Goal: Obtain resource: Obtain resource

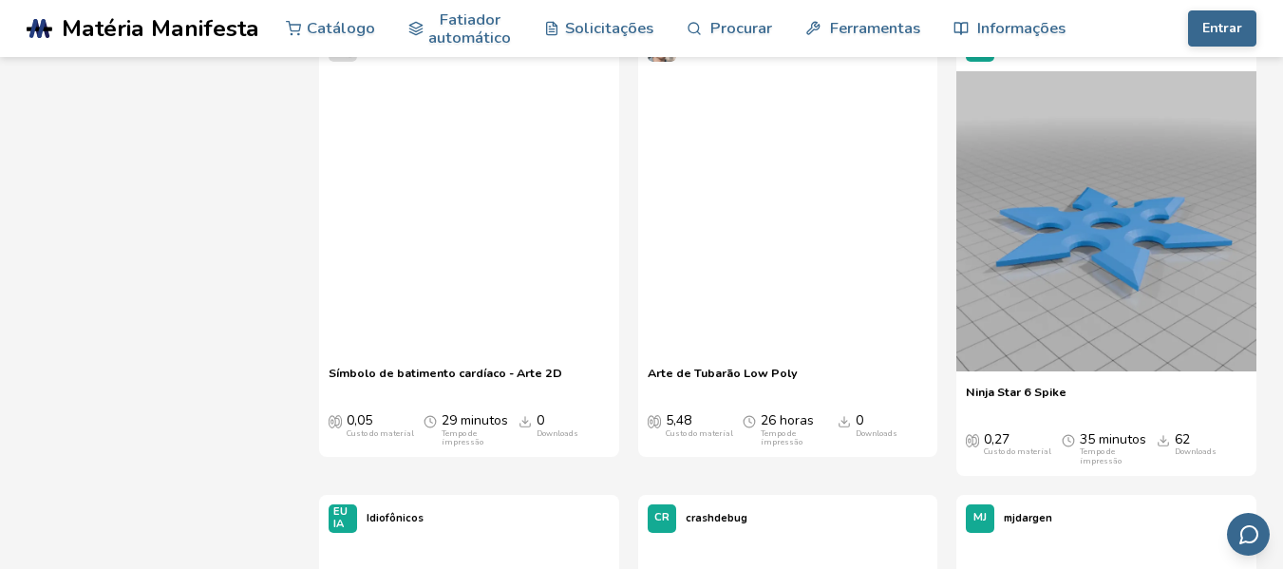
scroll to position [735, 0]
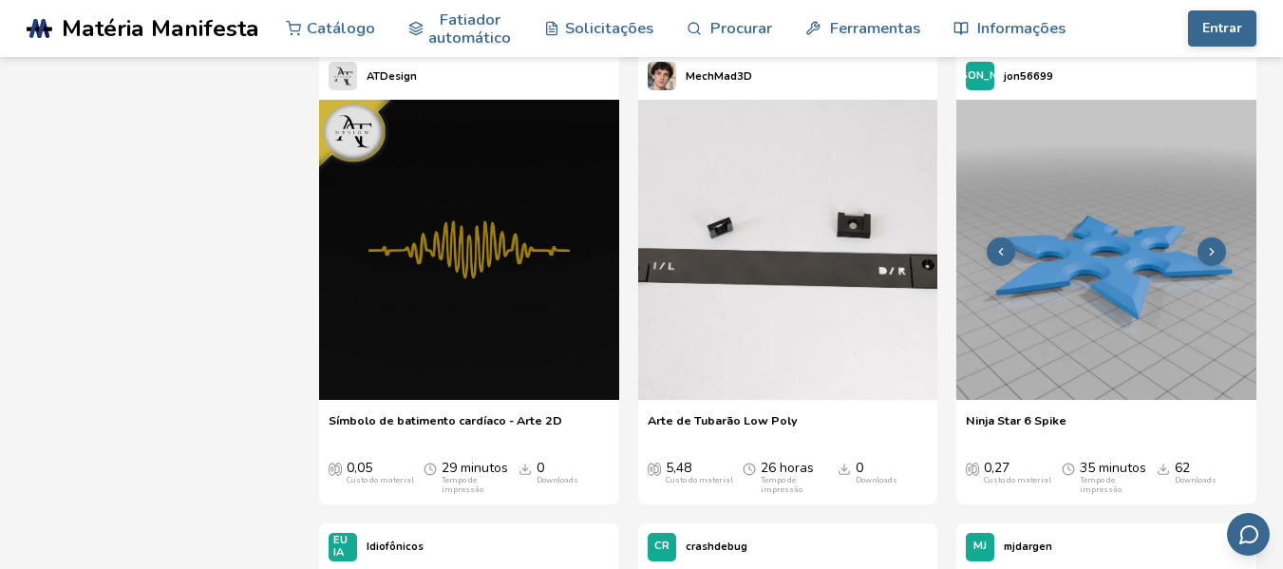
click at [1134, 355] on img at bounding box center [1107, 250] width 300 height 300
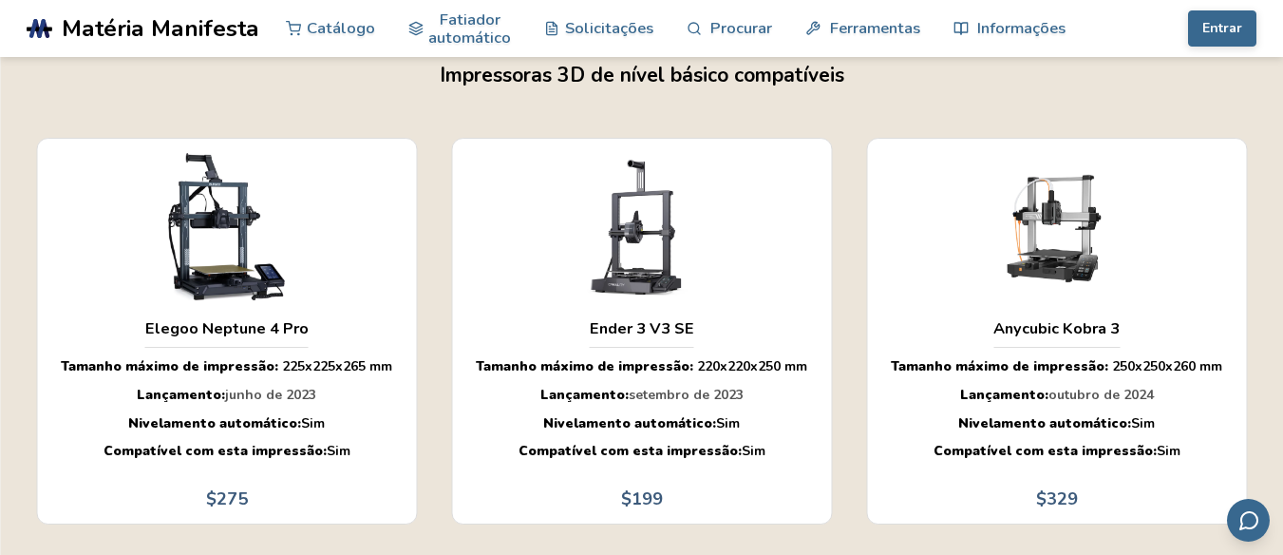
scroll to position [1511, 0]
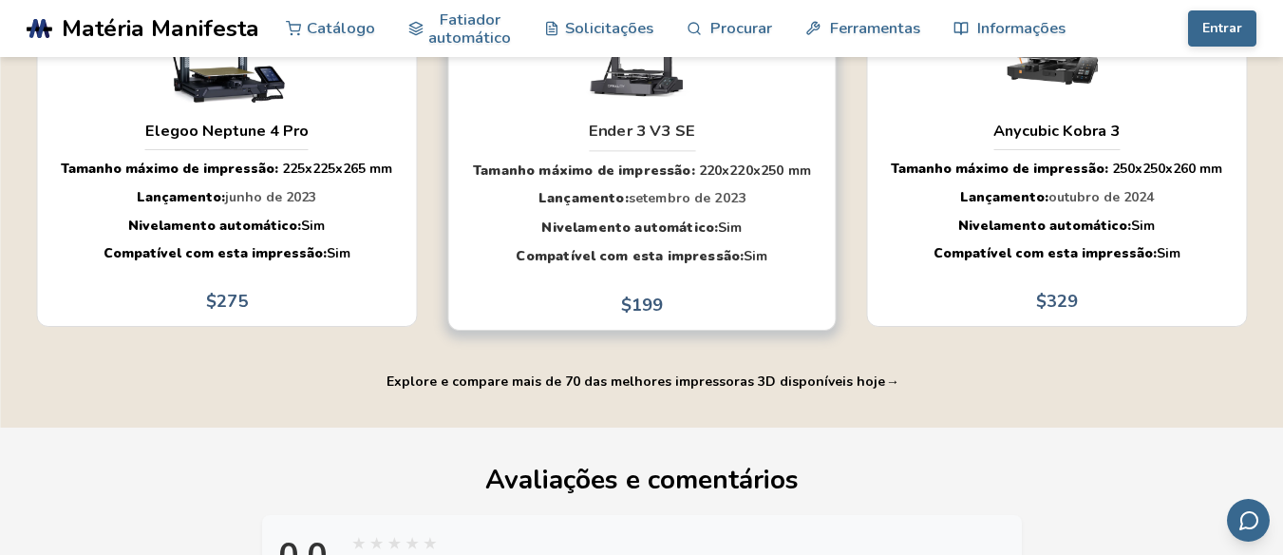
click at [776, 116] on div "Ender 3 V3 SE Tamanho máximo de impressão: 220 x 220 x 250 mm Lançamento: setem…" at bounding box center [641, 133] width 357 height 383
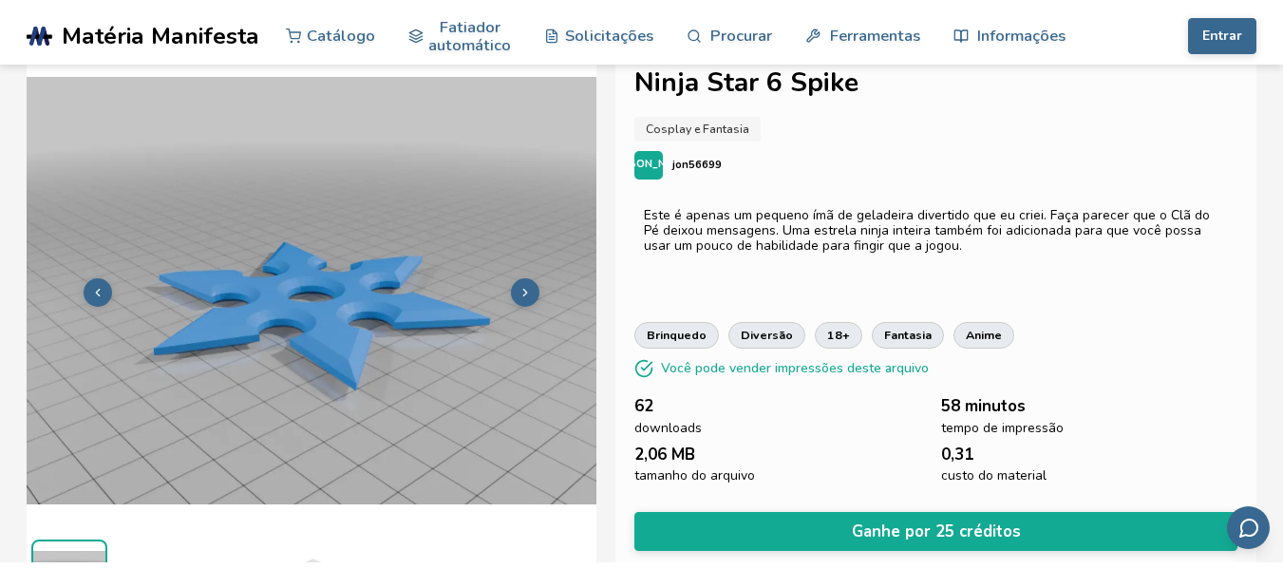
scroll to position [35, 0]
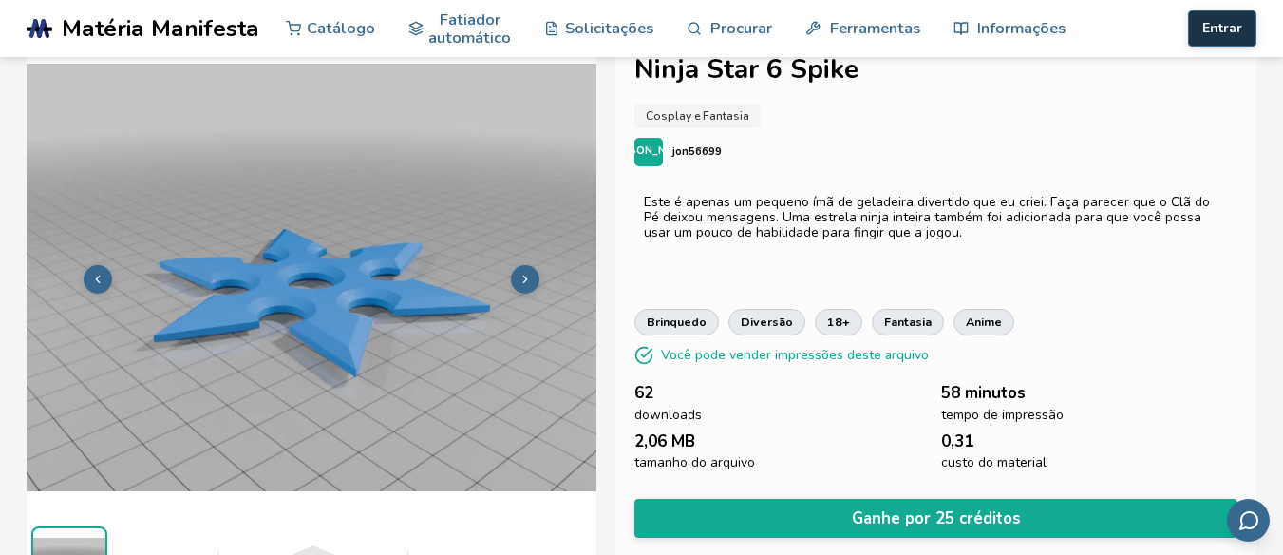
click at [1217, 37] on button "Entrar" at bounding box center [1222, 28] width 68 height 36
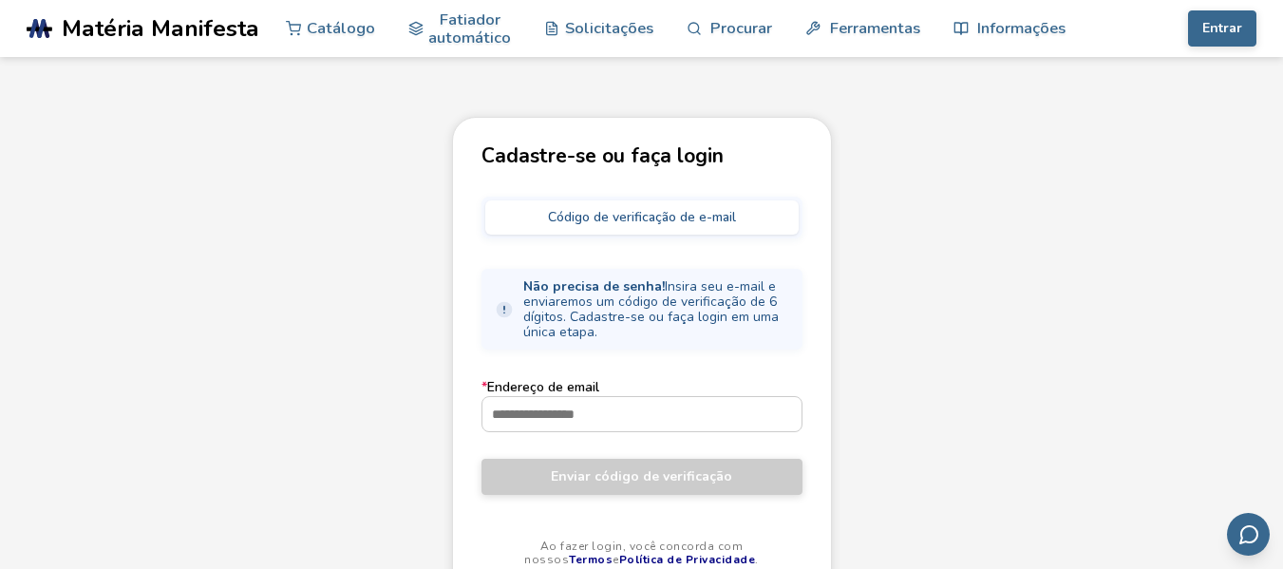
click at [702, 224] on font "Código de verificação de e-mail" at bounding box center [642, 217] width 188 height 18
click at [588, 413] on input "* Endereço de email" at bounding box center [642, 414] width 319 height 34
type input "**********"
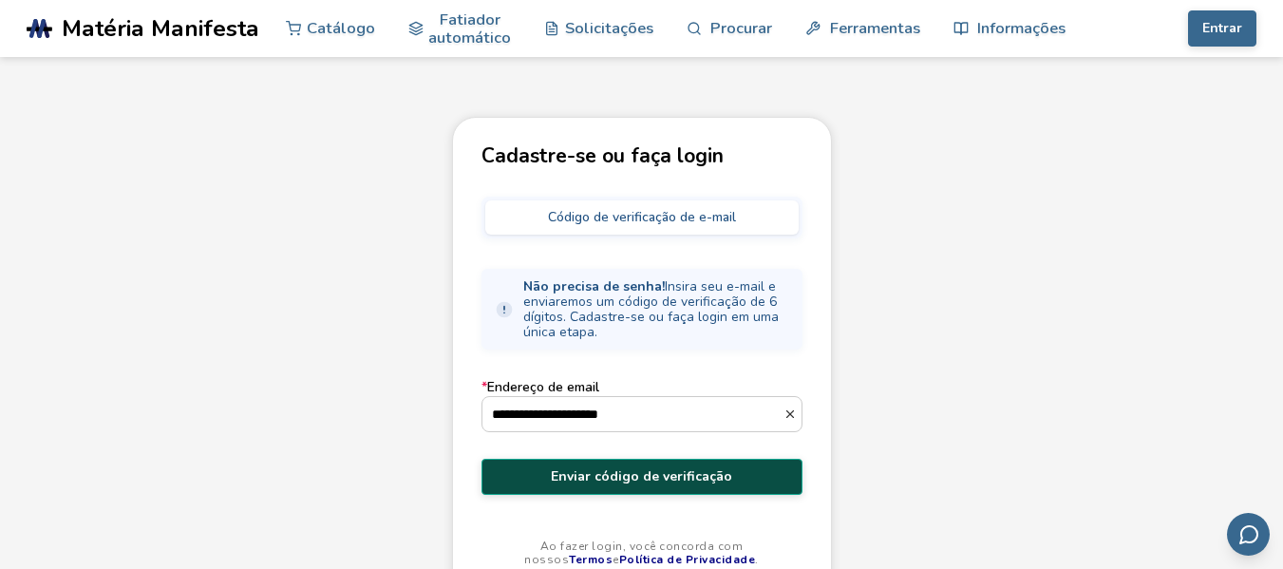
click at [576, 467] on font "Enviar código de verificação" at bounding box center [641, 476] width 181 height 18
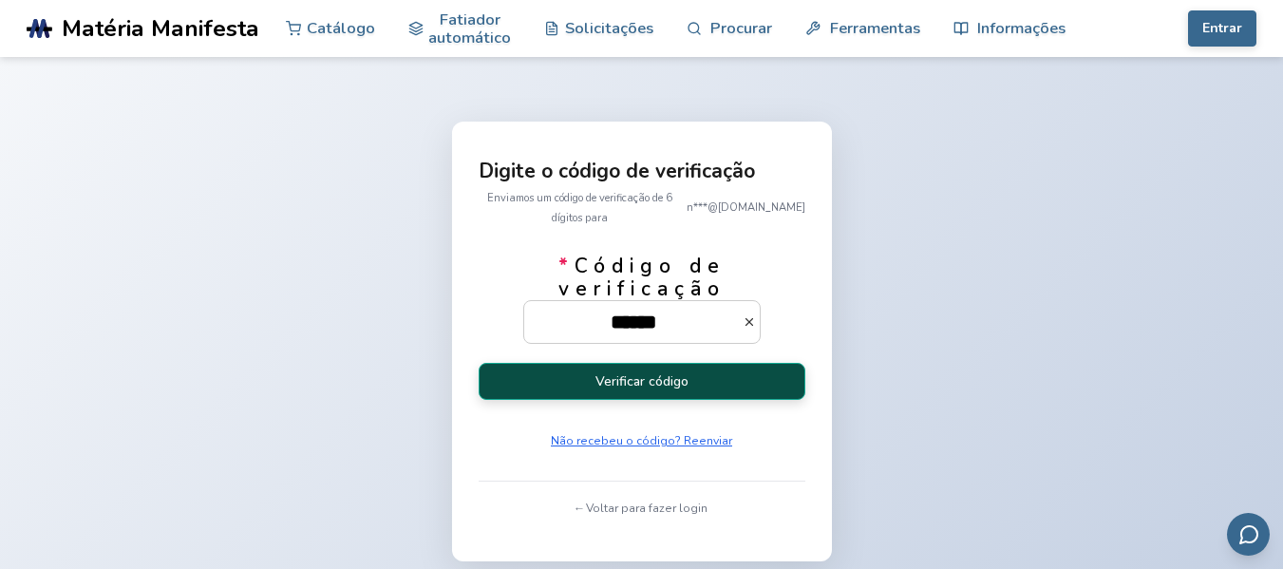
type input "******"
click at [562, 393] on button "Verificar código" at bounding box center [642, 381] width 327 height 37
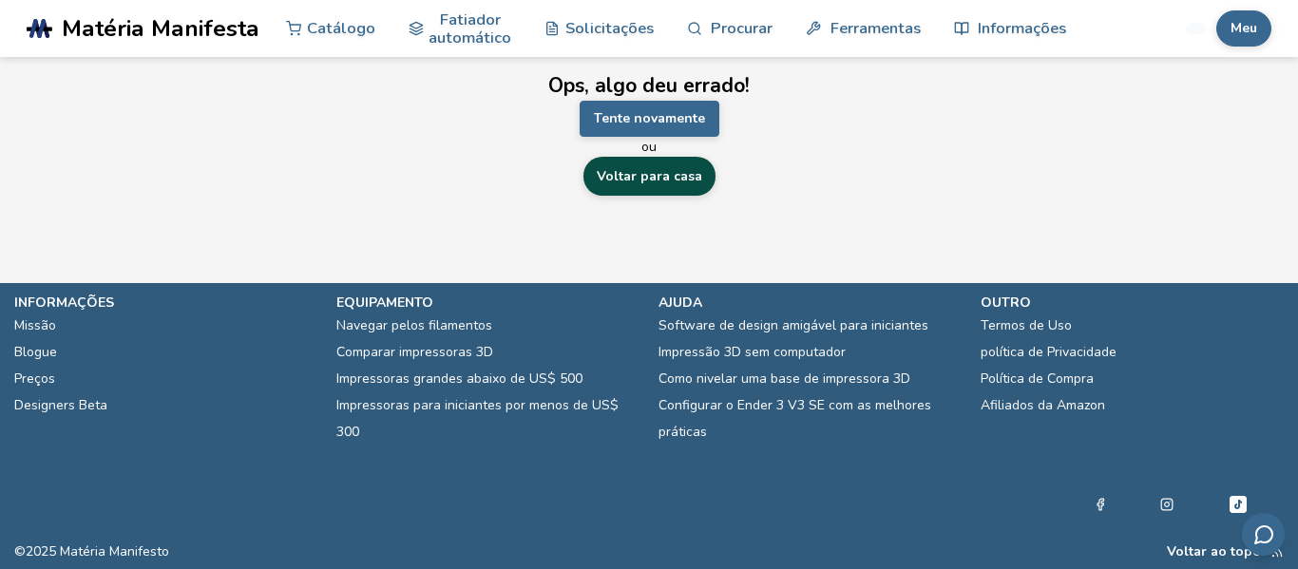
click at [652, 176] on font "Voltar para casa" at bounding box center [649, 176] width 105 height 18
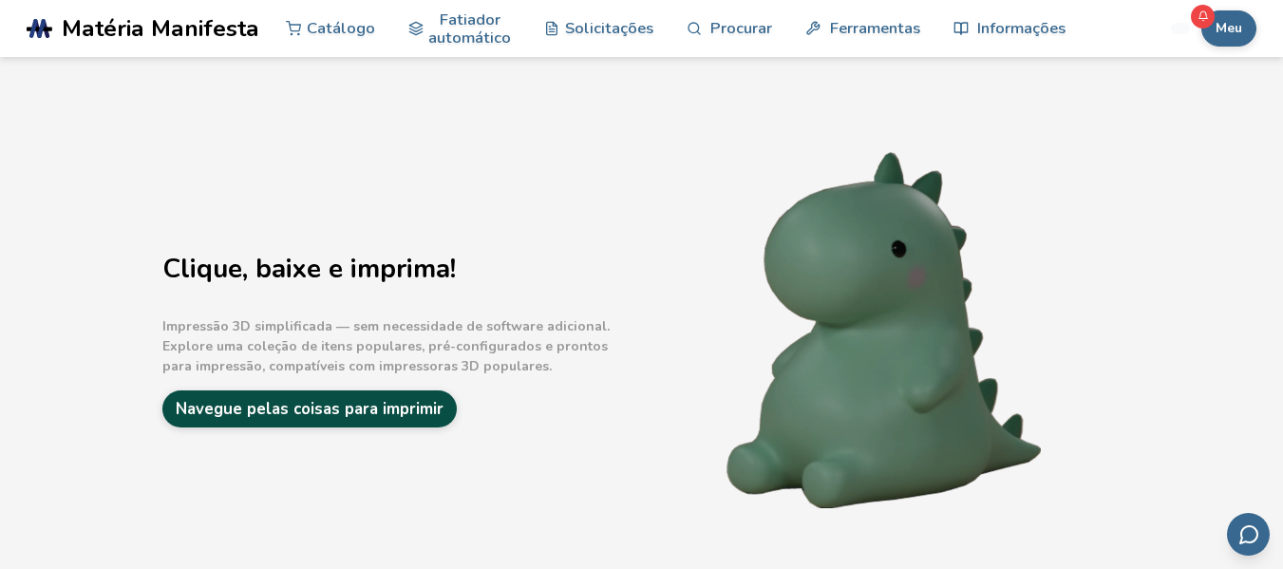
click at [347, 408] on font "Navegue pelas coisas para imprimir" at bounding box center [310, 409] width 268 height 22
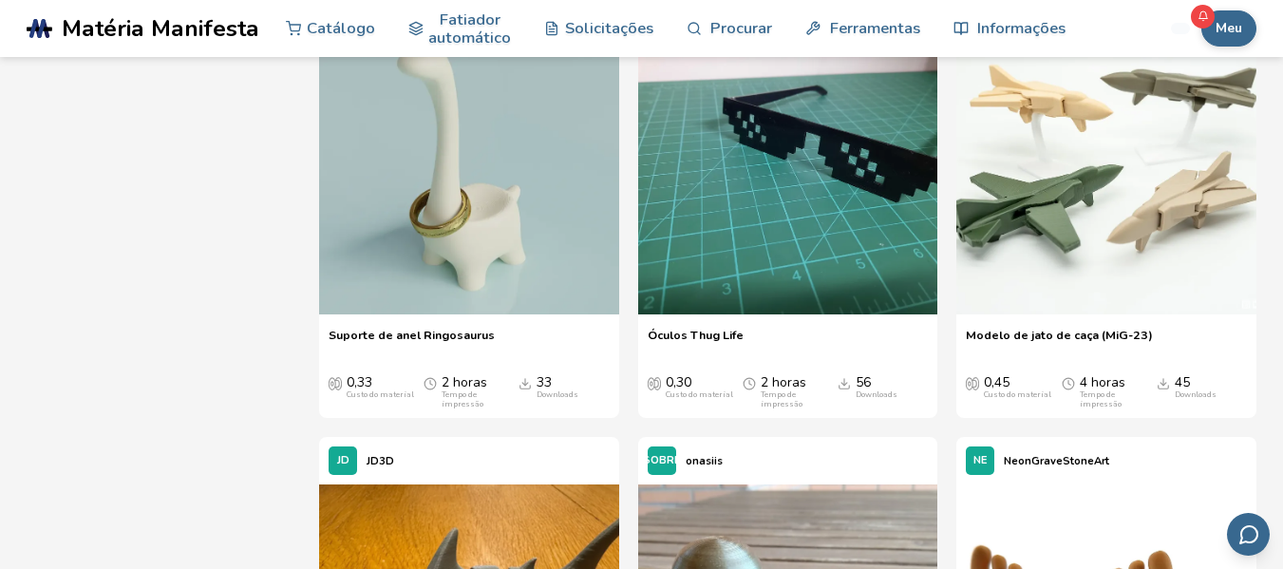
scroll to position [2674, 0]
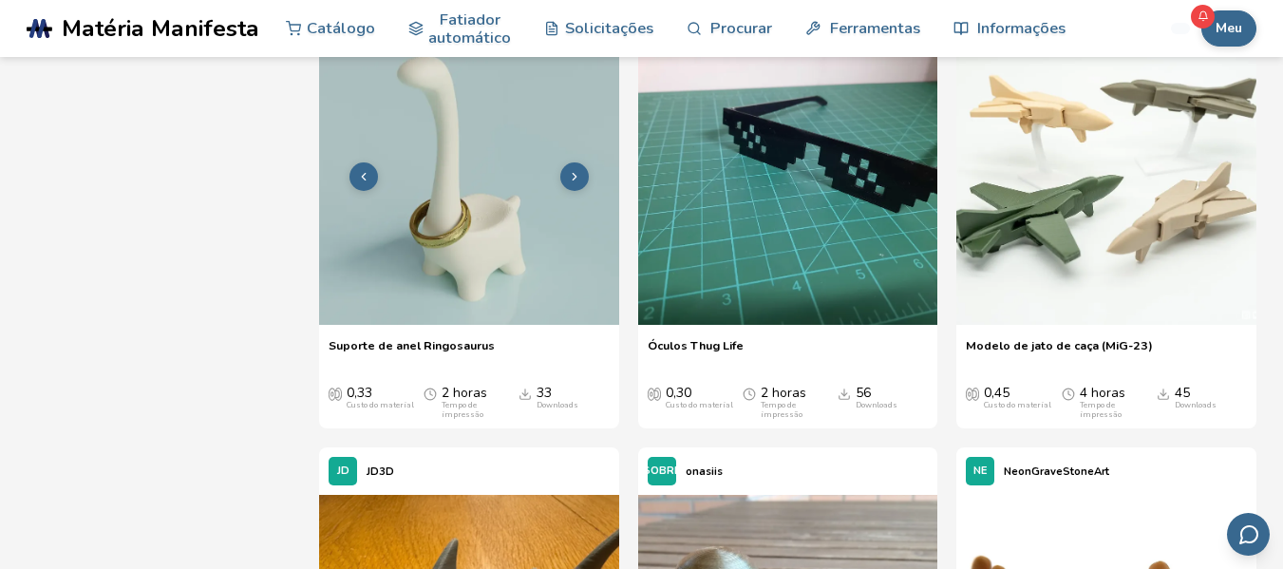
click at [474, 281] on img at bounding box center [469, 175] width 300 height 300
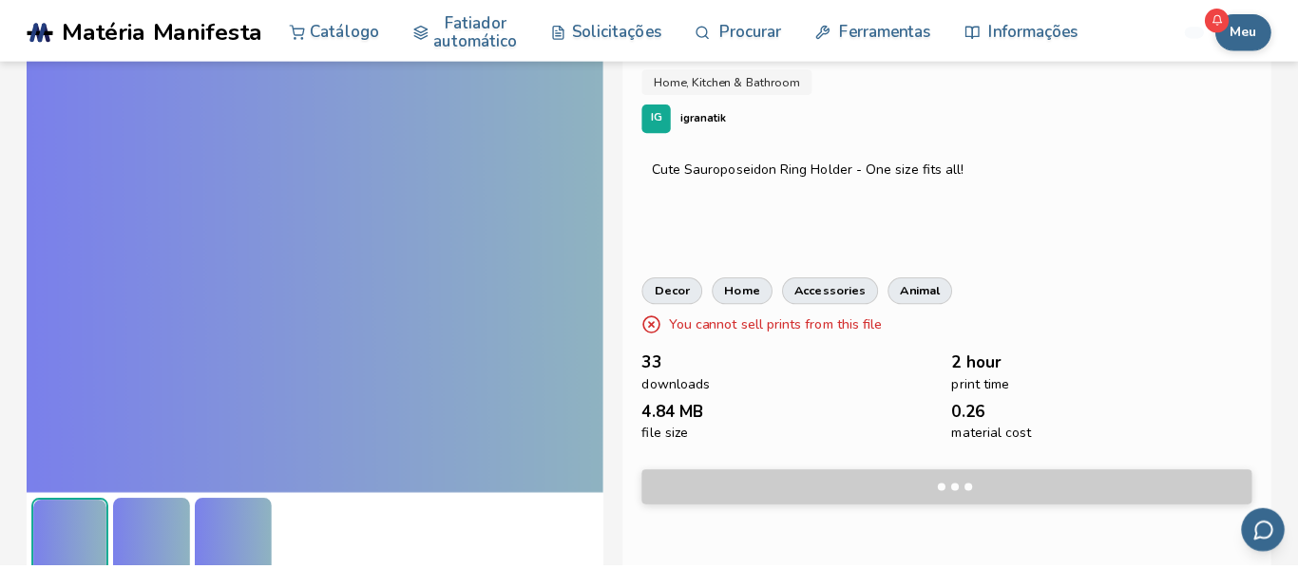
scroll to position [83, 0]
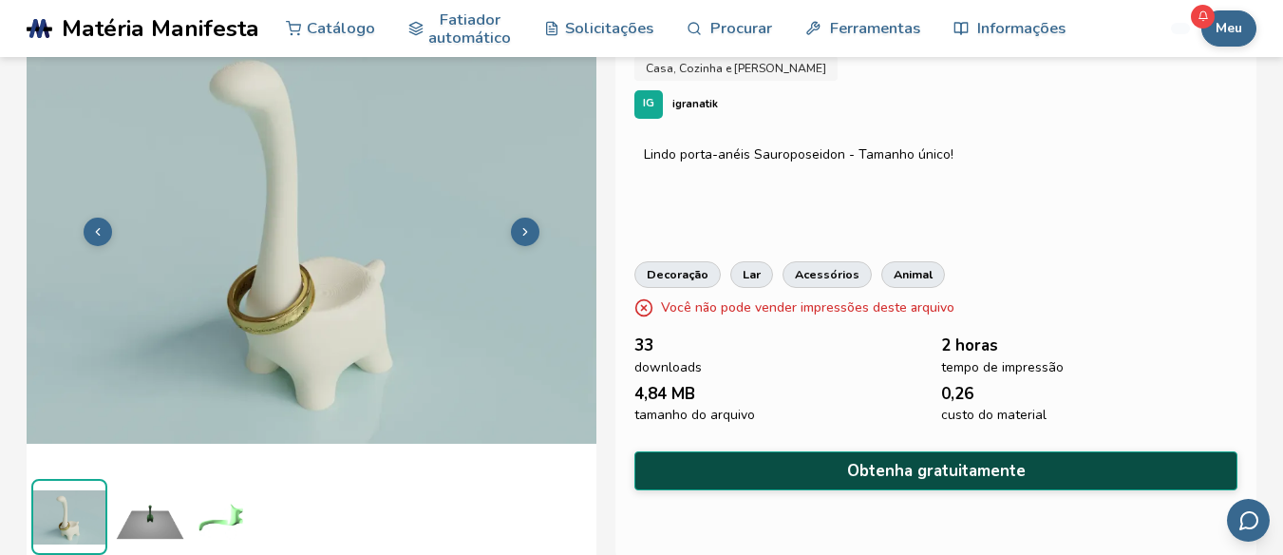
click at [778, 468] on button "Obtenha gratuitamente" at bounding box center [936, 470] width 603 height 39
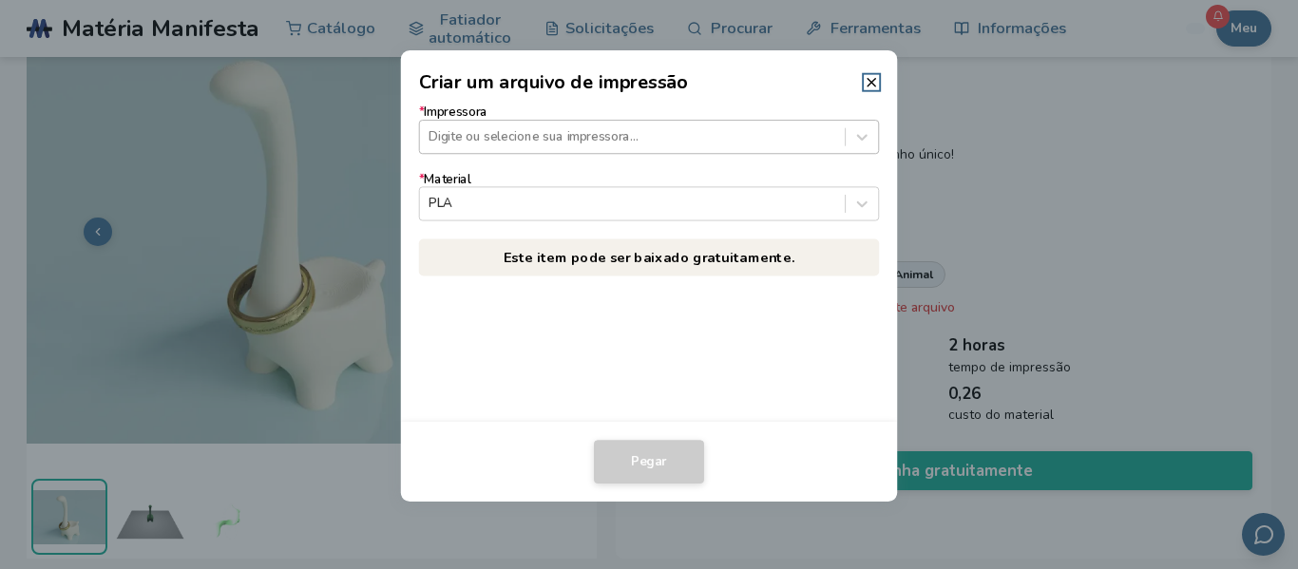
click at [557, 134] on div at bounding box center [631, 137] width 407 height 18
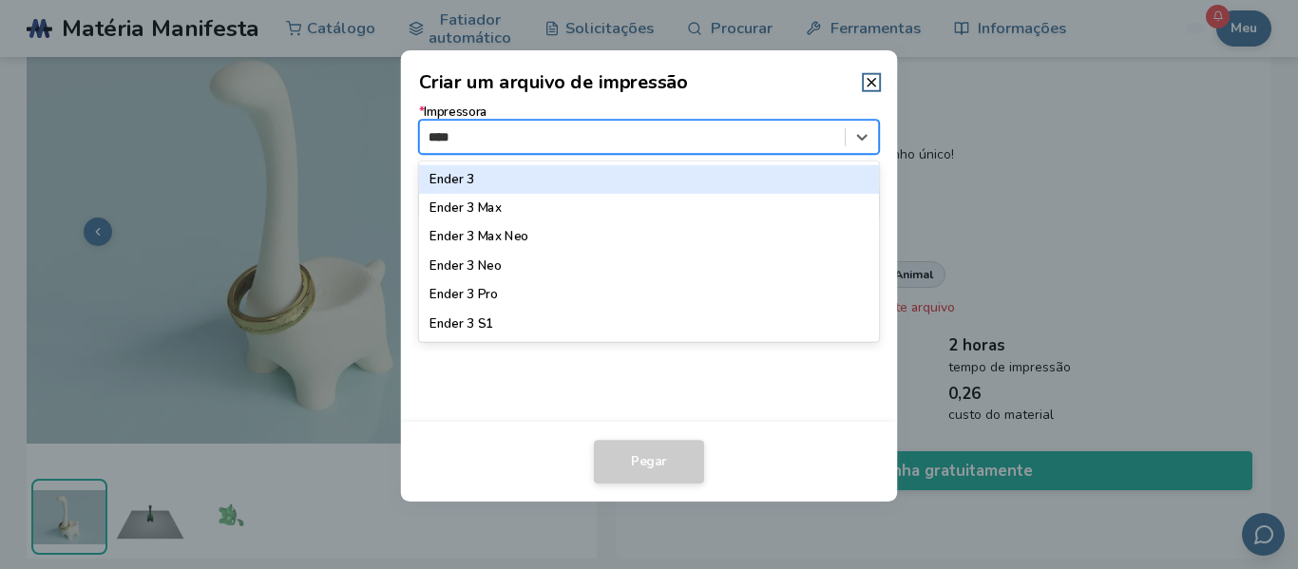
type input "*****"
click at [544, 183] on div "Ender 3" at bounding box center [649, 179] width 460 height 28
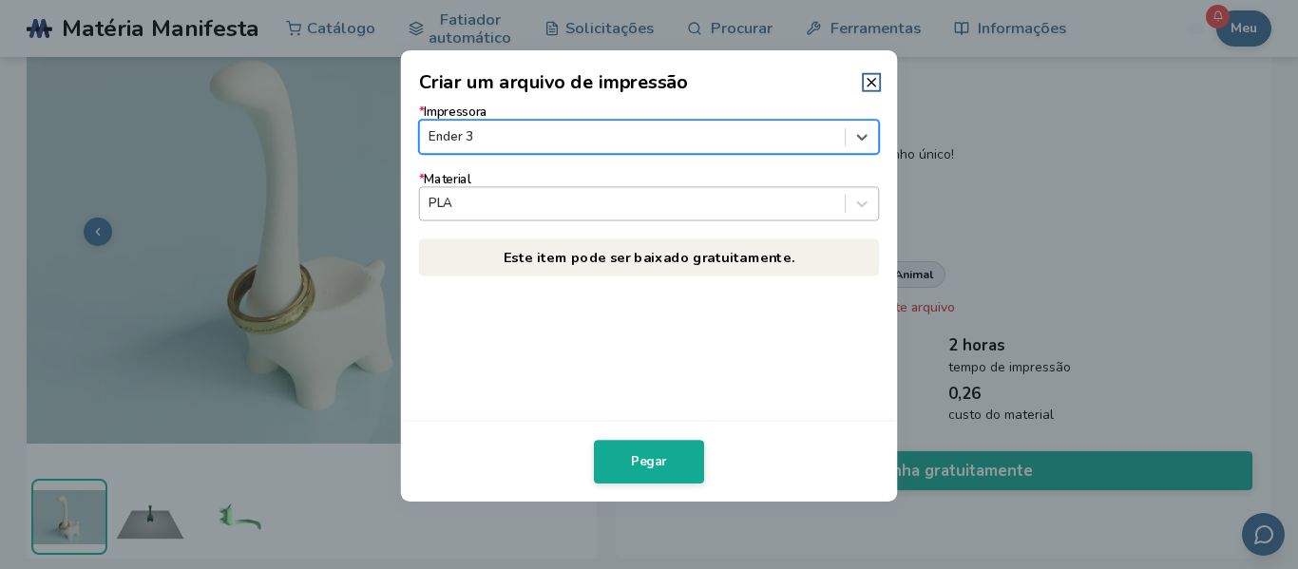
click at [543, 200] on div at bounding box center [631, 204] width 407 height 18
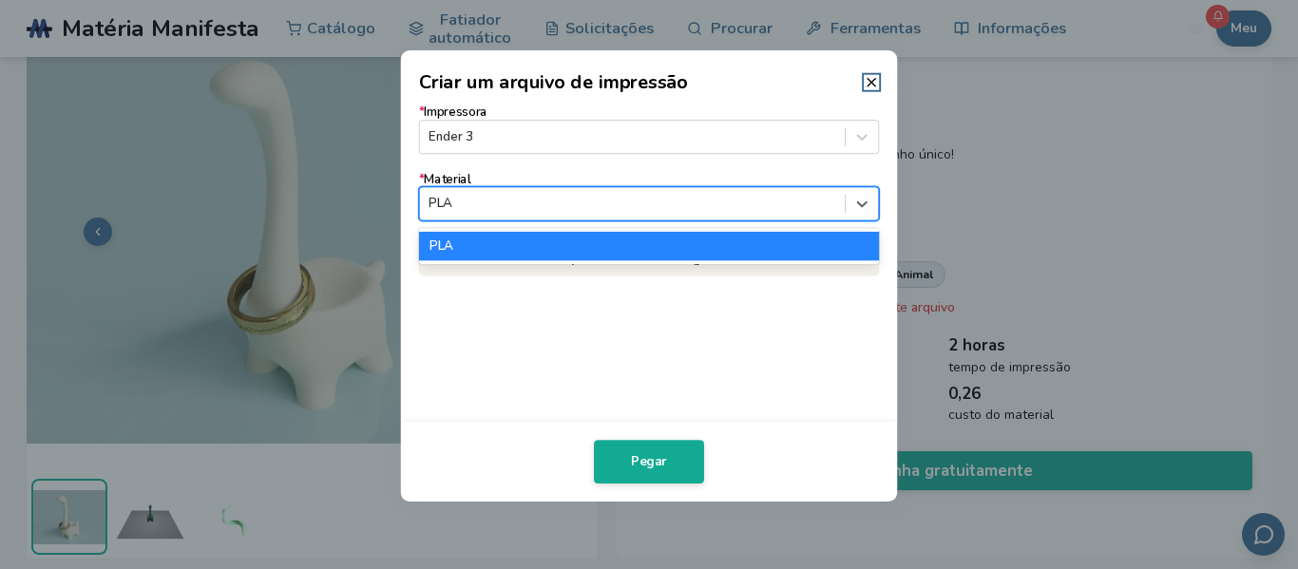
click at [543, 200] on div at bounding box center [631, 204] width 407 height 18
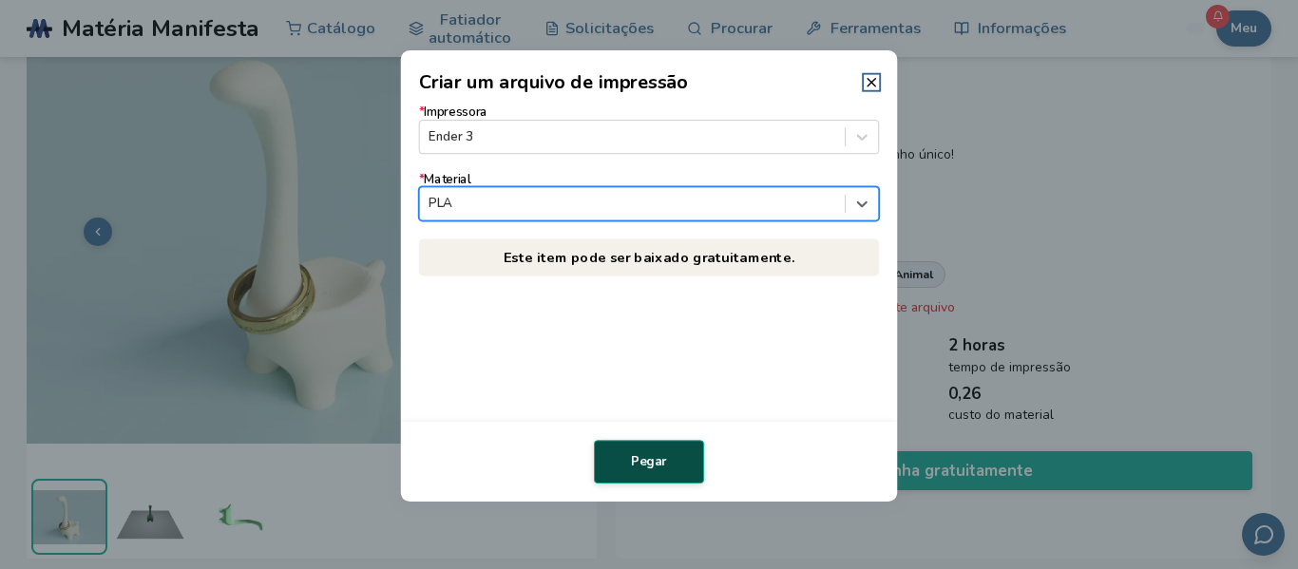
click at [624, 470] on button "Pegar" at bounding box center [649, 462] width 110 height 44
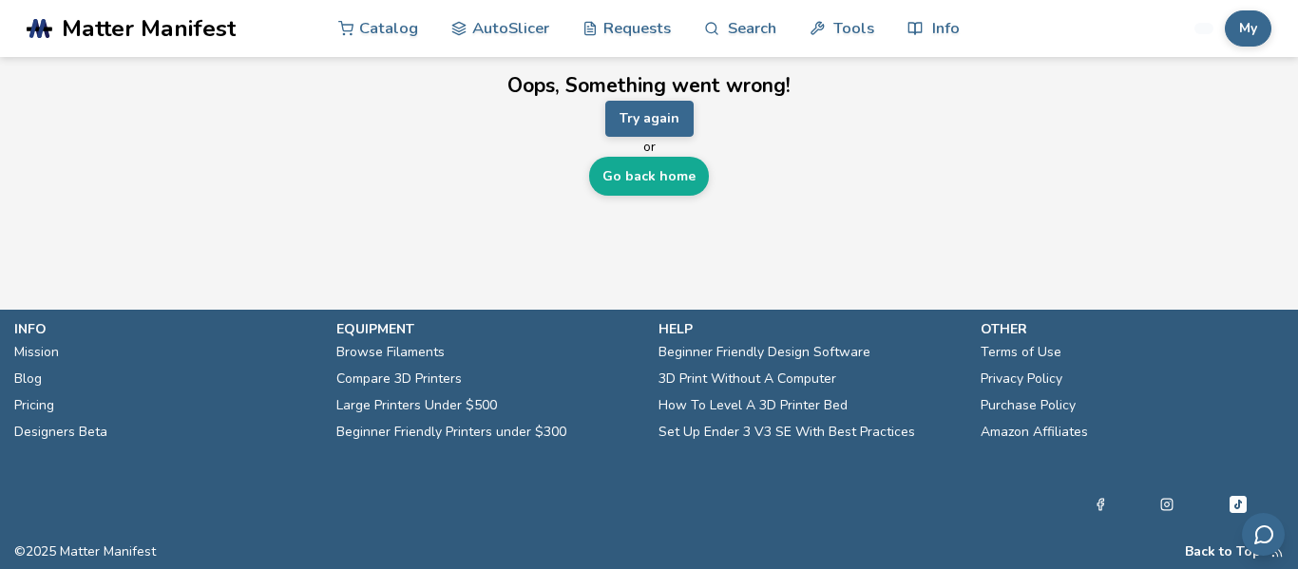
scroll to position [0, 0]
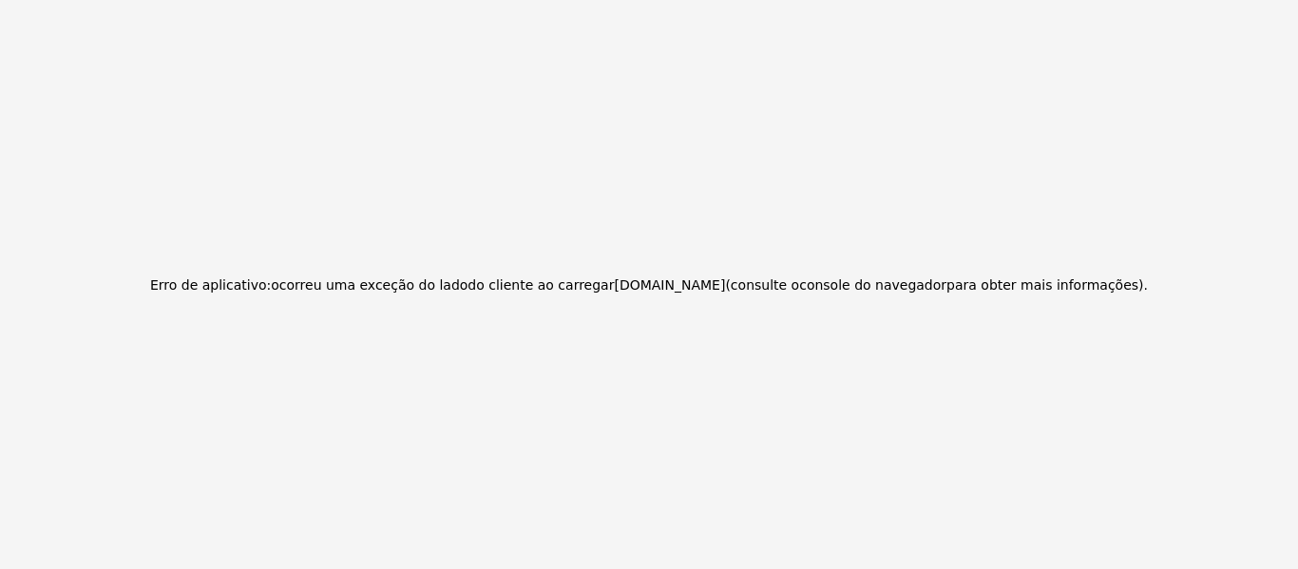
click at [624, 470] on div "Erro de aplicativo: ocorreu uma exceção do lado do cliente ao carregar [DOMAIN_…" at bounding box center [649, 284] width 1298 height 569
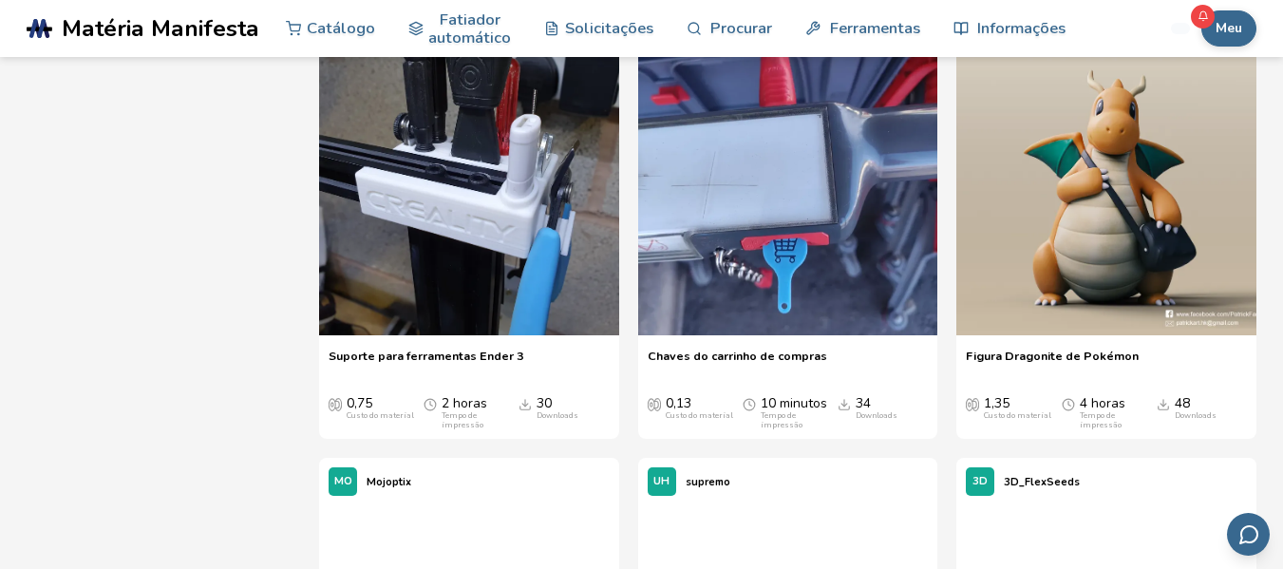
scroll to position [3530, 0]
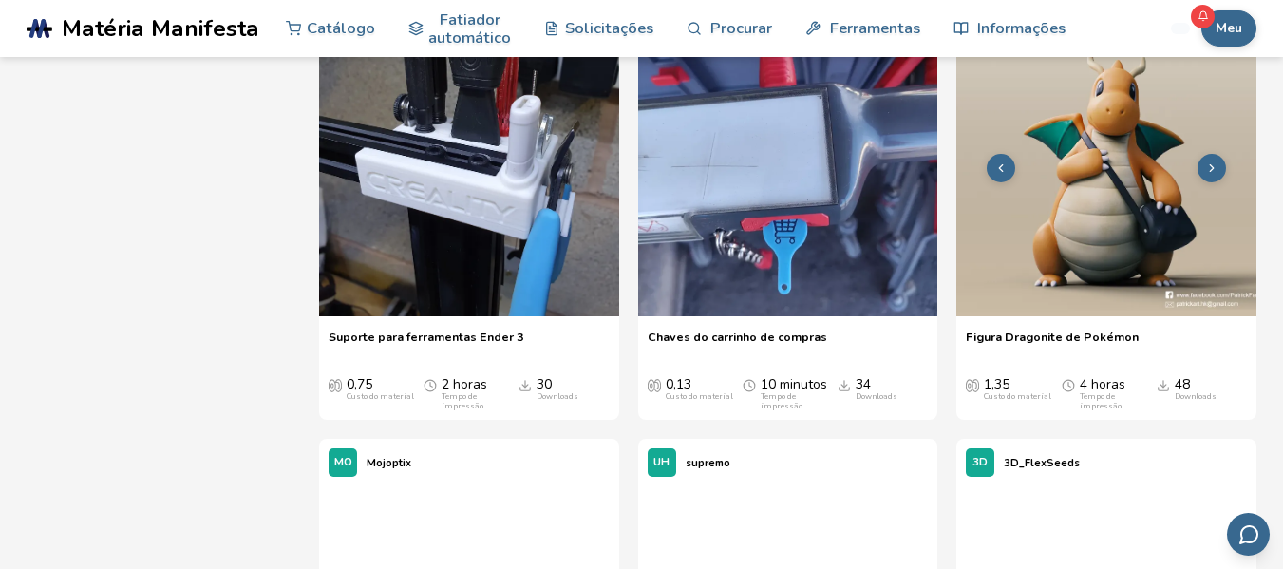
click at [1129, 316] on img at bounding box center [1107, 166] width 300 height 300
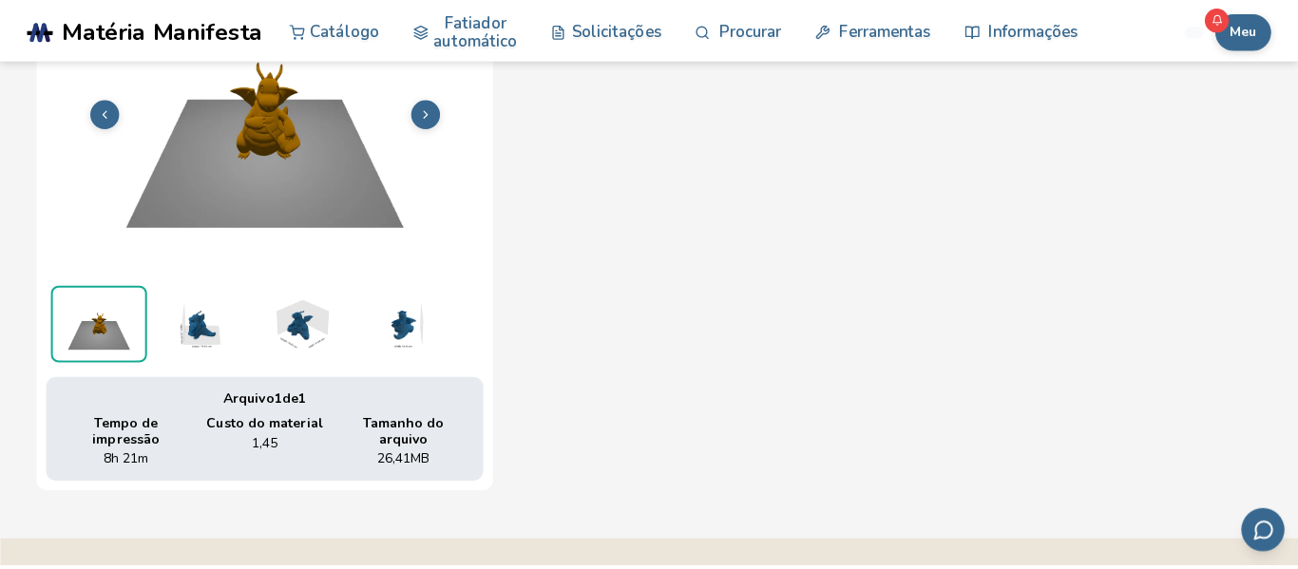
scroll to position [797, 0]
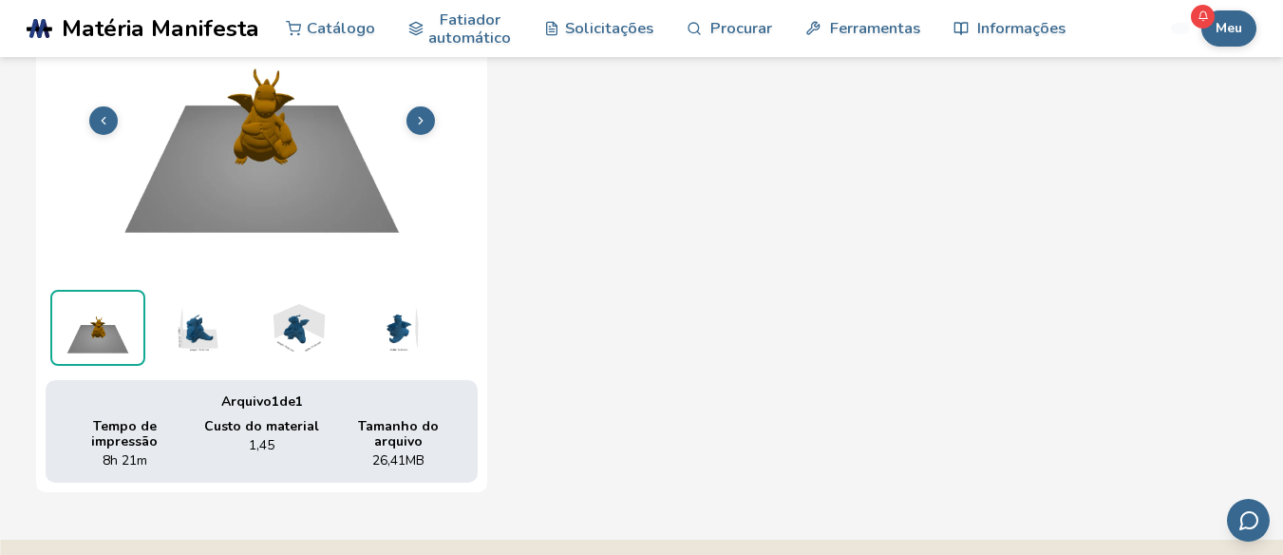
click at [343, 198] on img at bounding box center [262, 118] width 432 height 324
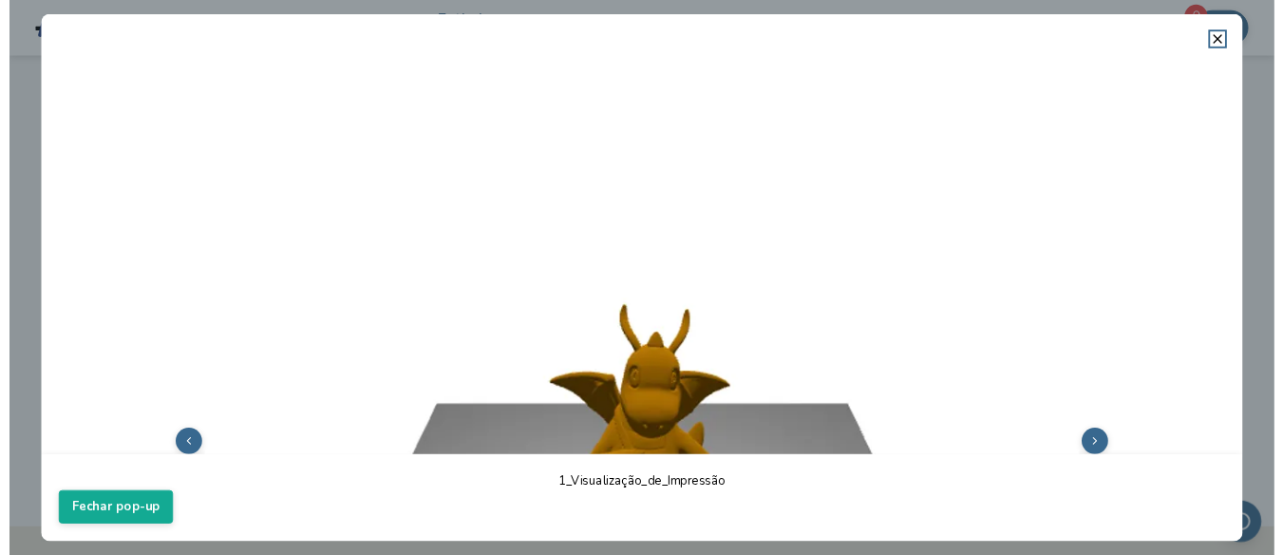
scroll to position [14, 0]
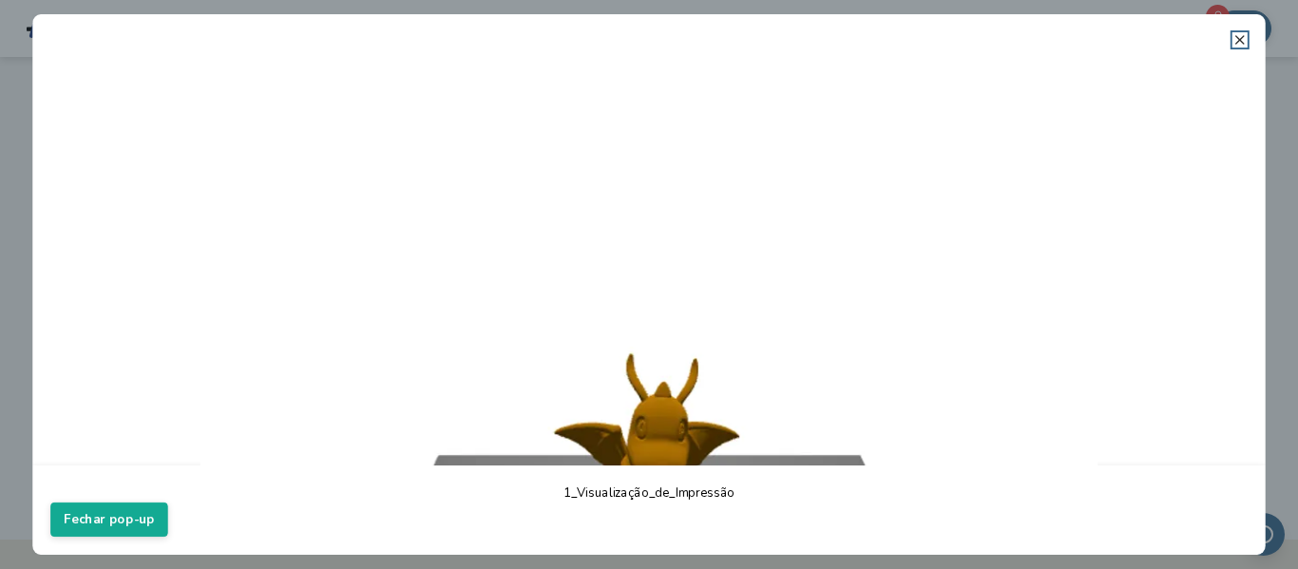
click at [1239, 34] on icon at bounding box center [1239, 39] width 15 height 15
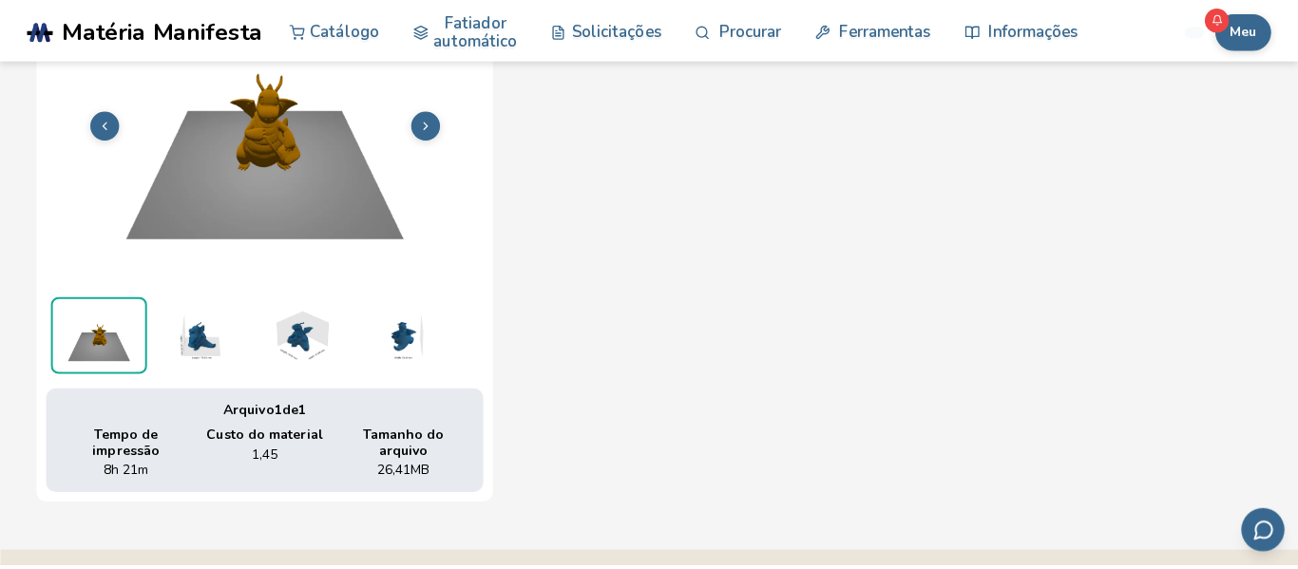
scroll to position [135, 0]
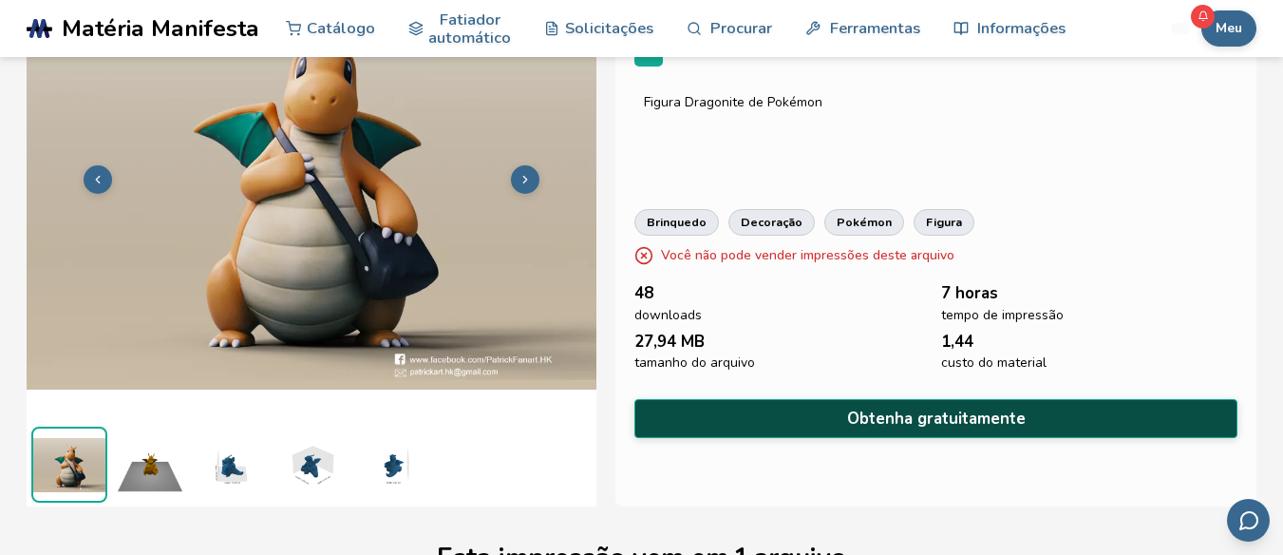
click at [873, 416] on font "Obtenha gratuitamente" at bounding box center [936, 418] width 179 height 22
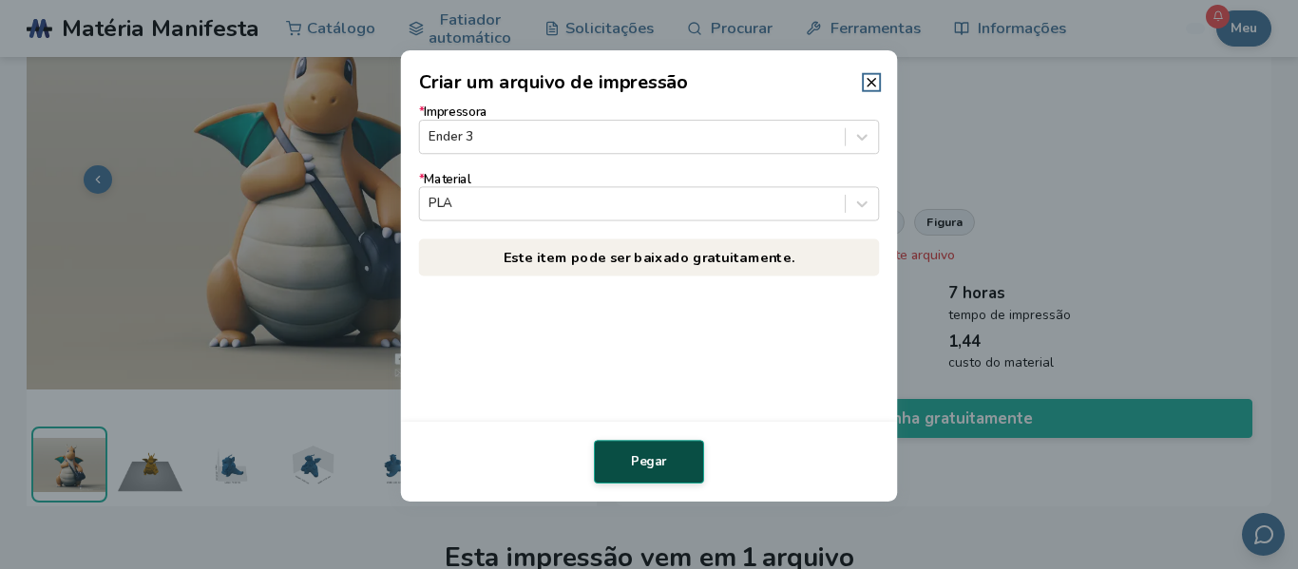
click at [663, 471] on button "Pegar" at bounding box center [649, 462] width 110 height 44
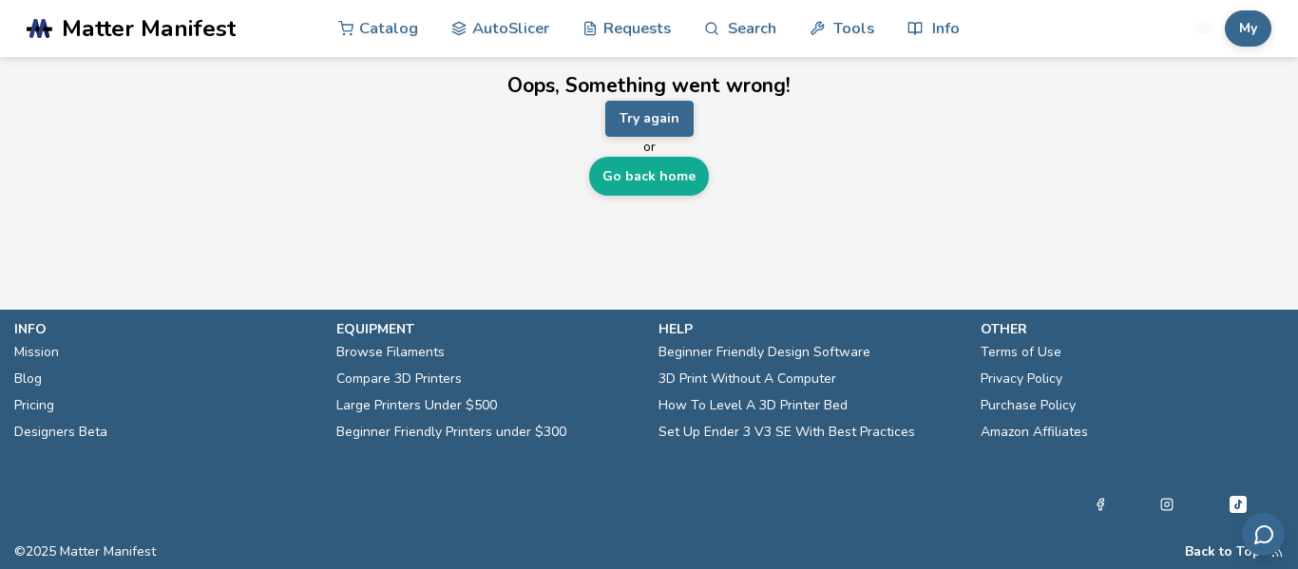
scroll to position [0, 0]
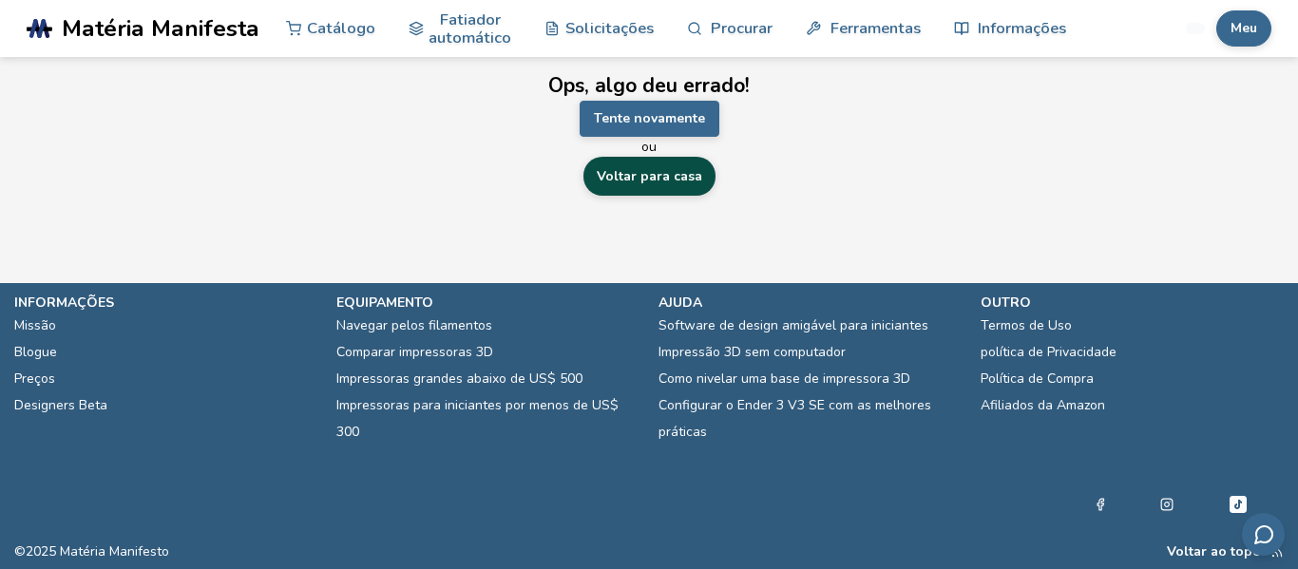
click at [634, 186] on link "Voltar para casa" at bounding box center [649, 176] width 132 height 39
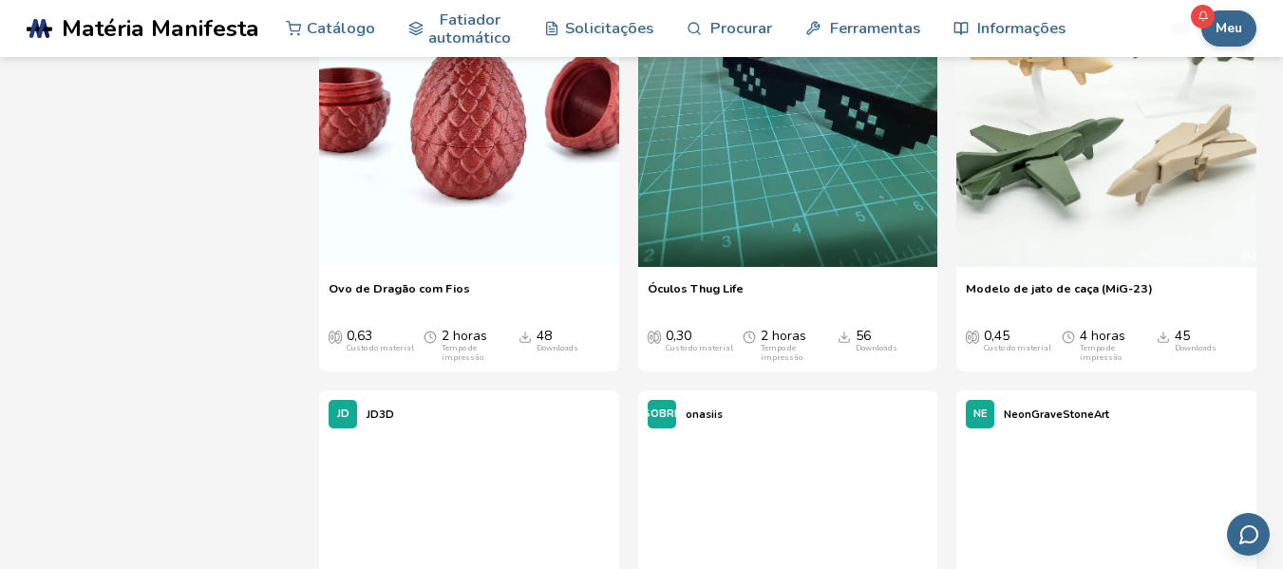
scroll to position [2643, 0]
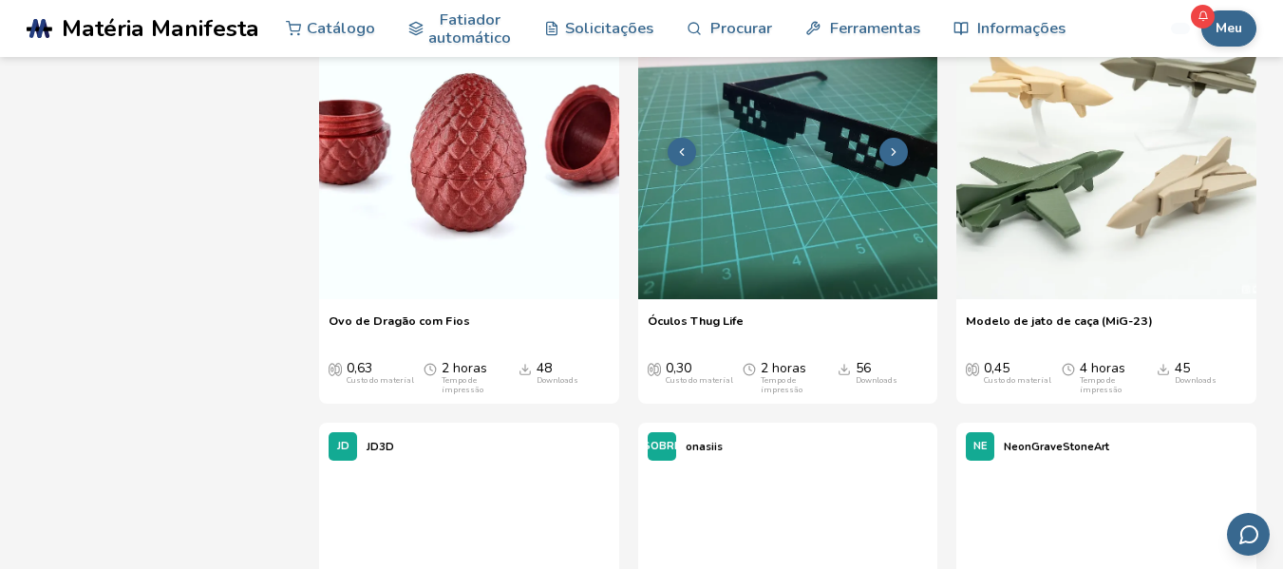
click at [786, 214] on img at bounding box center [788, 150] width 300 height 300
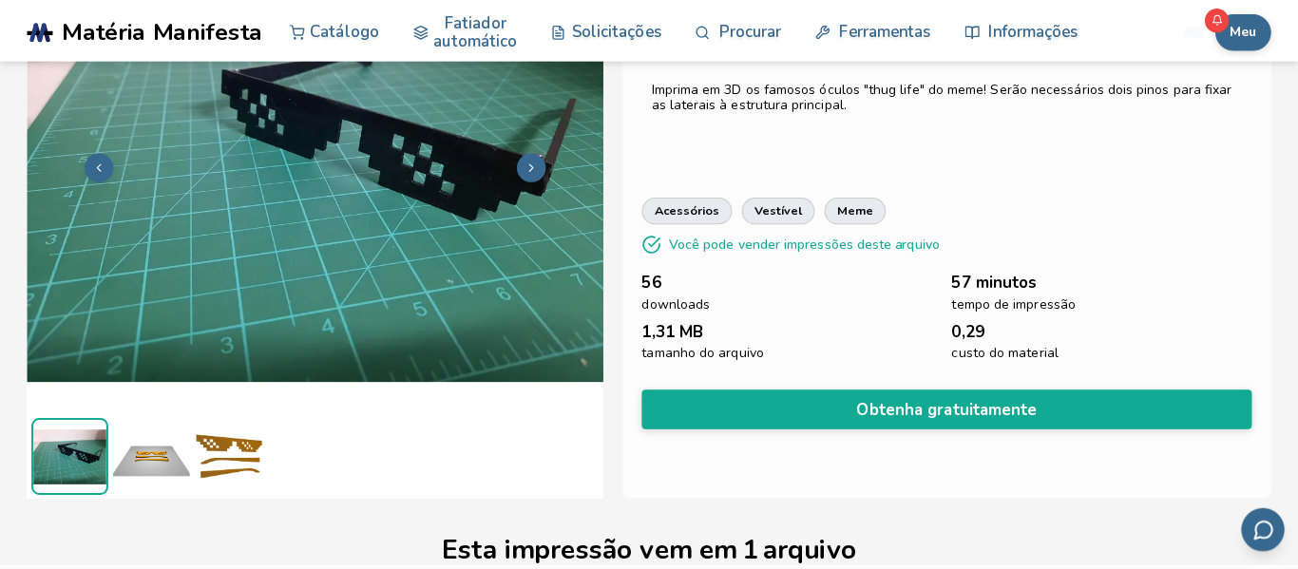
scroll to position [146, 0]
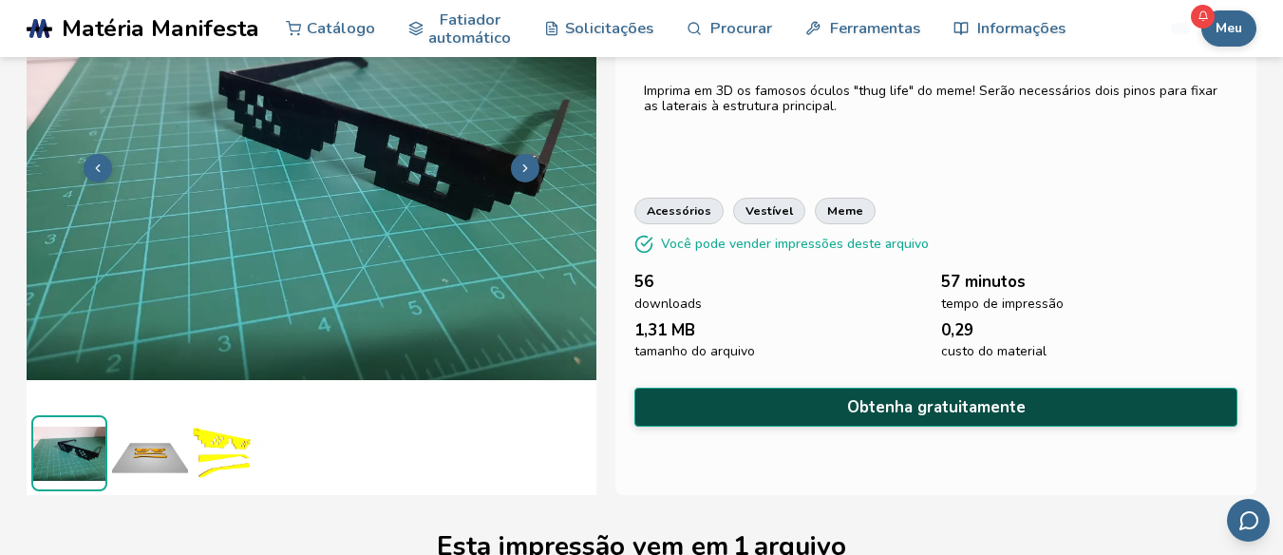
click at [874, 405] on font "Obtenha gratuitamente" at bounding box center [936, 407] width 179 height 22
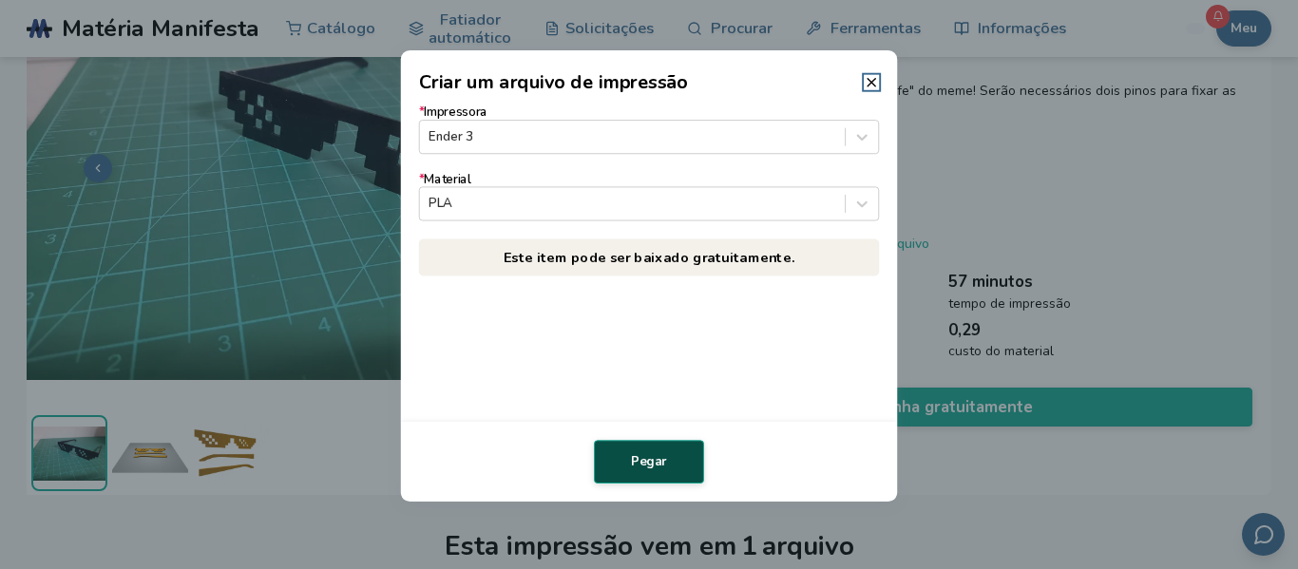
click at [655, 450] on button "Pegar" at bounding box center [649, 462] width 110 height 44
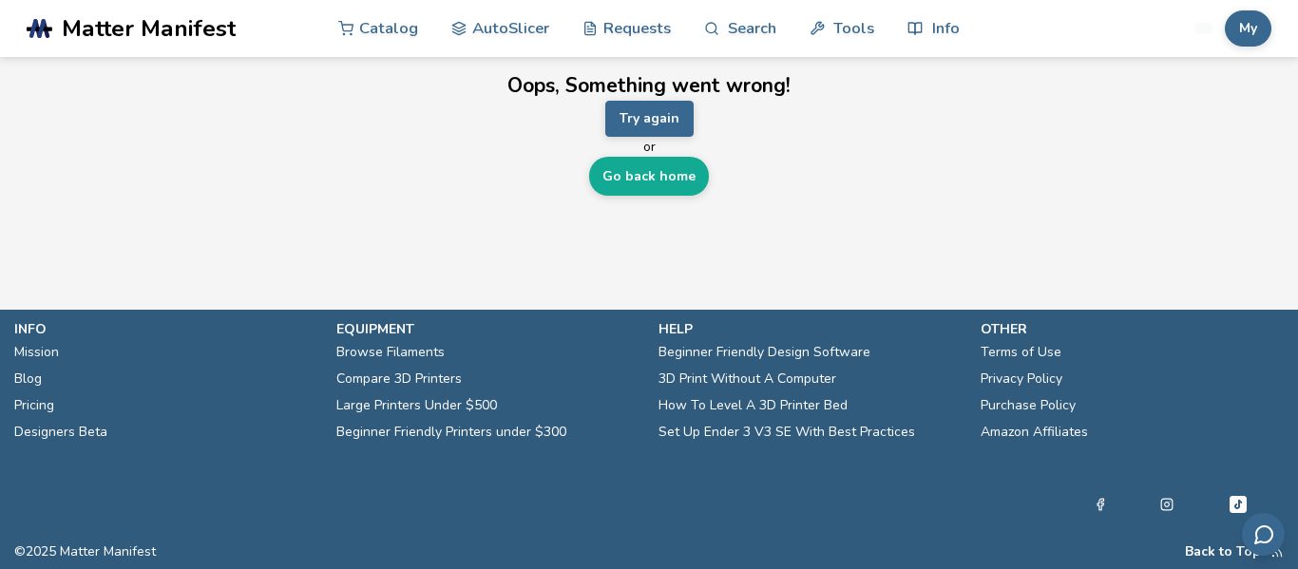
scroll to position [0, 0]
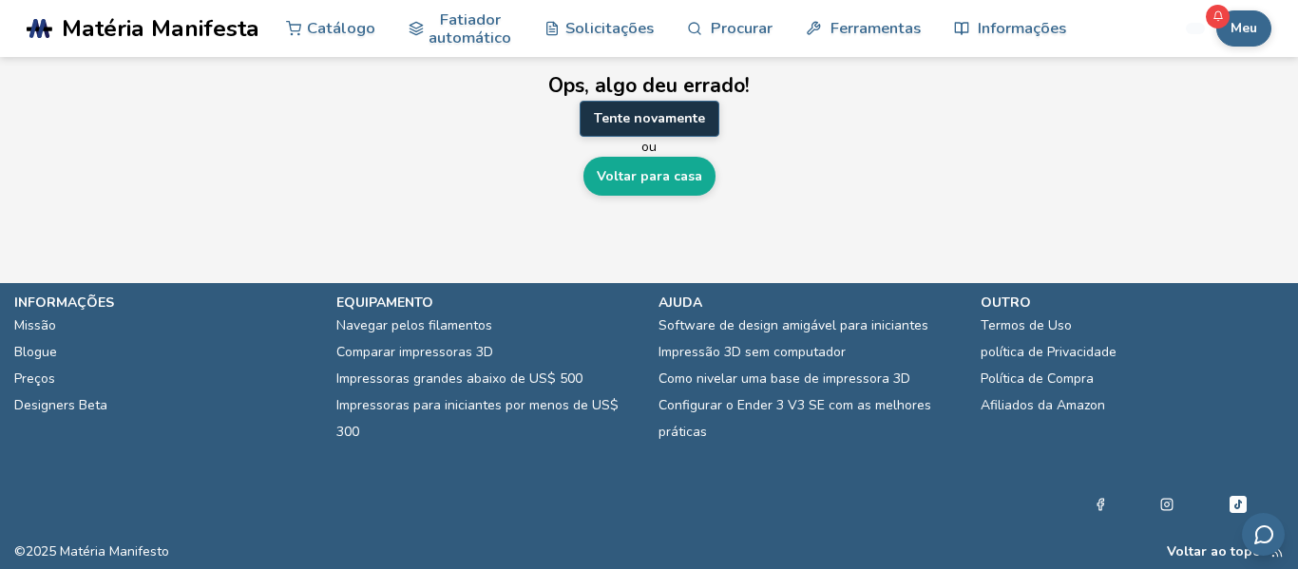
click at [659, 115] on font "Tente novamente" at bounding box center [649, 118] width 111 height 18
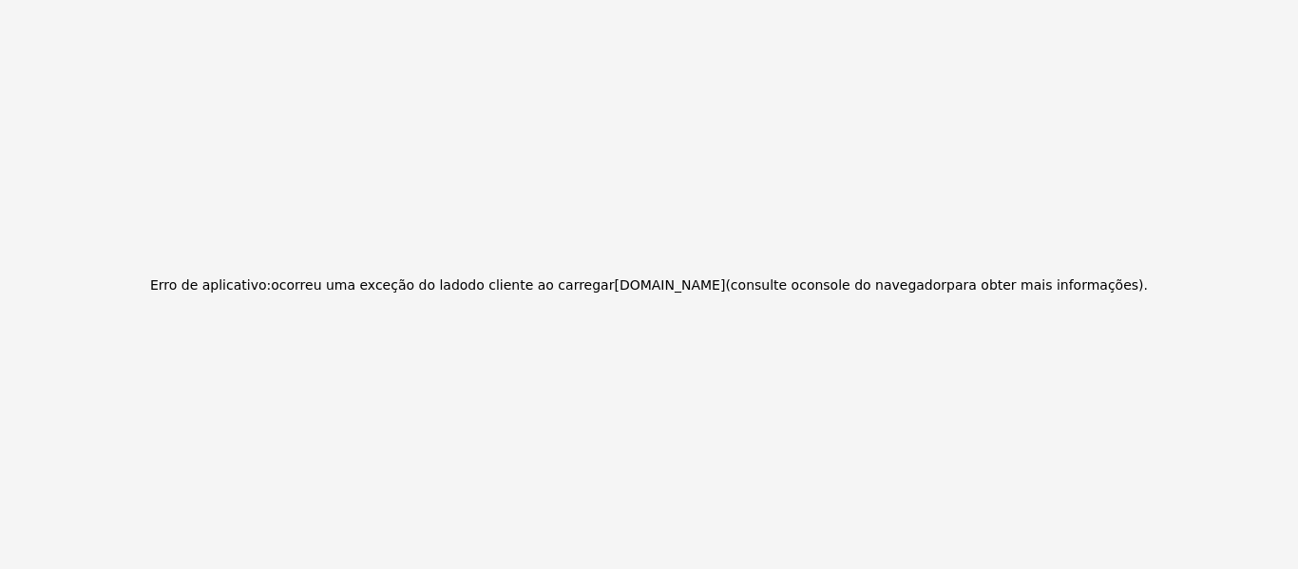
click at [1282, 194] on html "Texto original Avalie a tradução O feedback vai ser usado para ajudar a melhora…" at bounding box center [649, 284] width 1298 height 569
drag, startPoint x: 1234, startPoint y: 291, endPoint x: 803, endPoint y: 218, distance: 437.2
click at [803, 218] on div "Erro de aplicativo: ocorreu uma exceção do lado do cliente ao carregar [DOMAIN_…" at bounding box center [649, 284] width 1298 height 569
